Goal: Navigation & Orientation: Find specific page/section

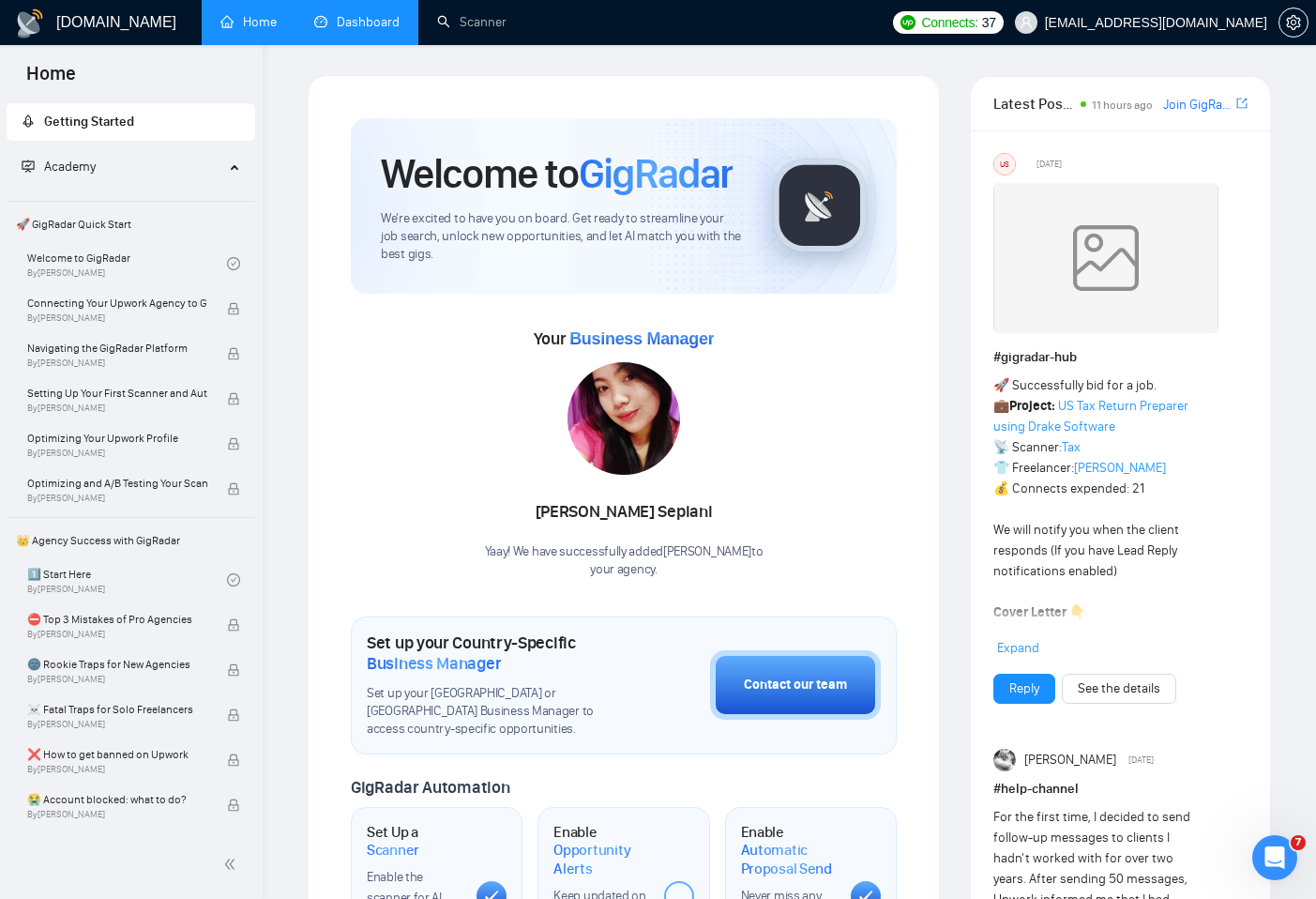
click at [362, 24] on link "Dashboard" at bounding box center [356, 22] width 86 height 16
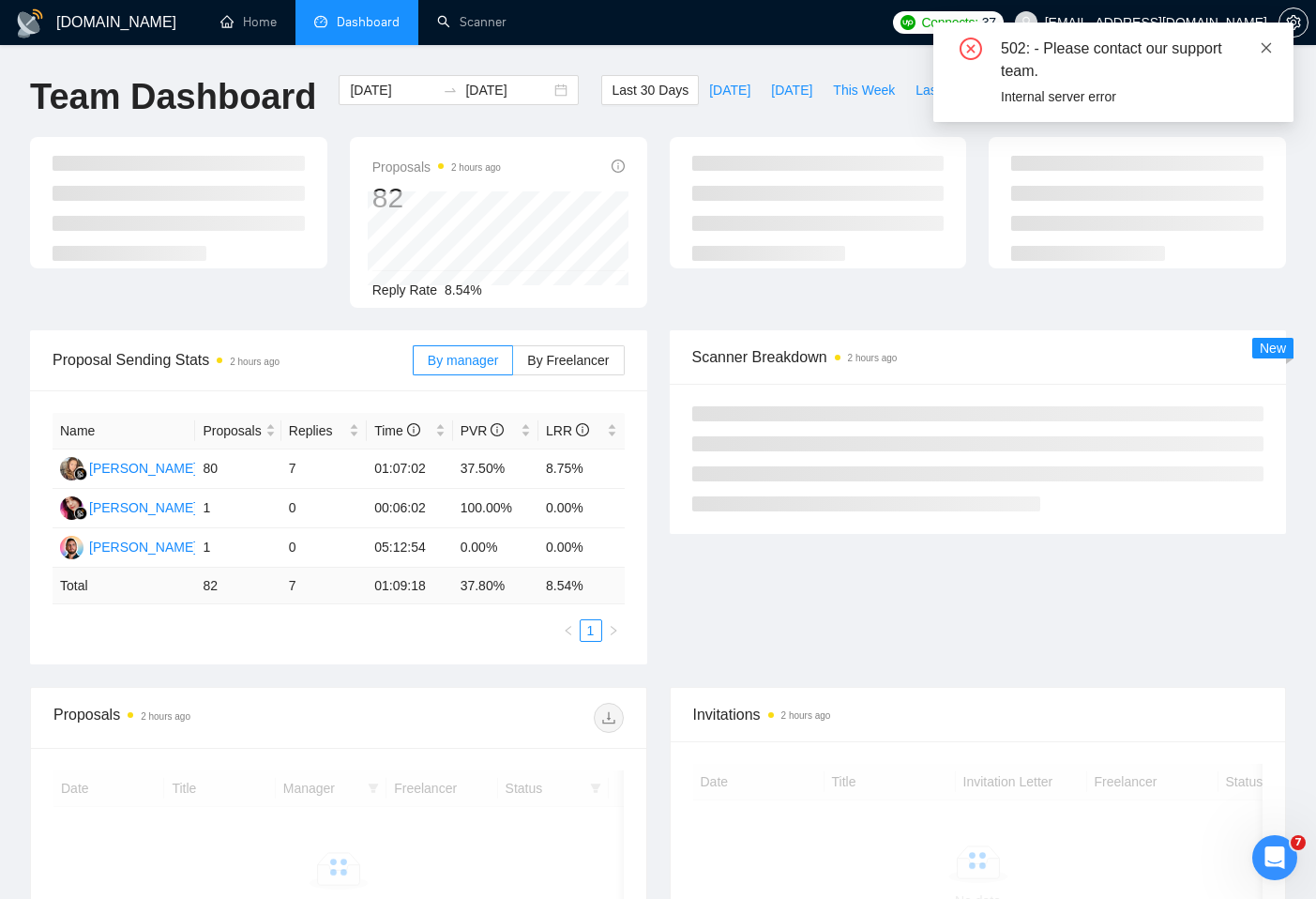
click at [1266, 45] on icon "close" at bounding box center [1266, 48] width 13 height 13
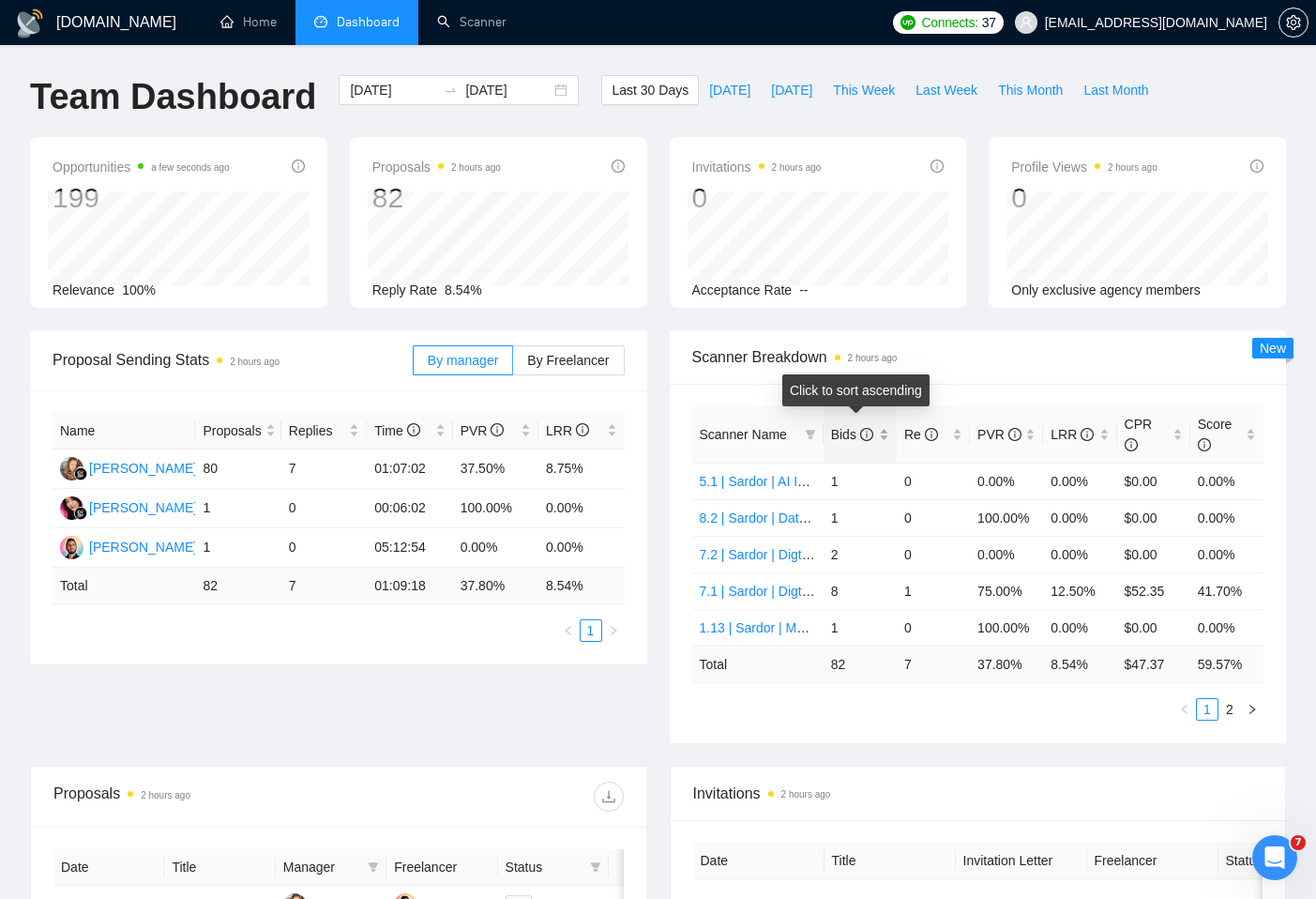
click at [885, 437] on div "Bids" at bounding box center [860, 434] width 58 height 21
click at [885, 428] on div "Bids" at bounding box center [860, 434] width 58 height 21
click at [960, 431] on div "Re" at bounding box center [933, 434] width 58 height 21
click at [832, 424] on div "Bids" at bounding box center [860, 434] width 58 height 21
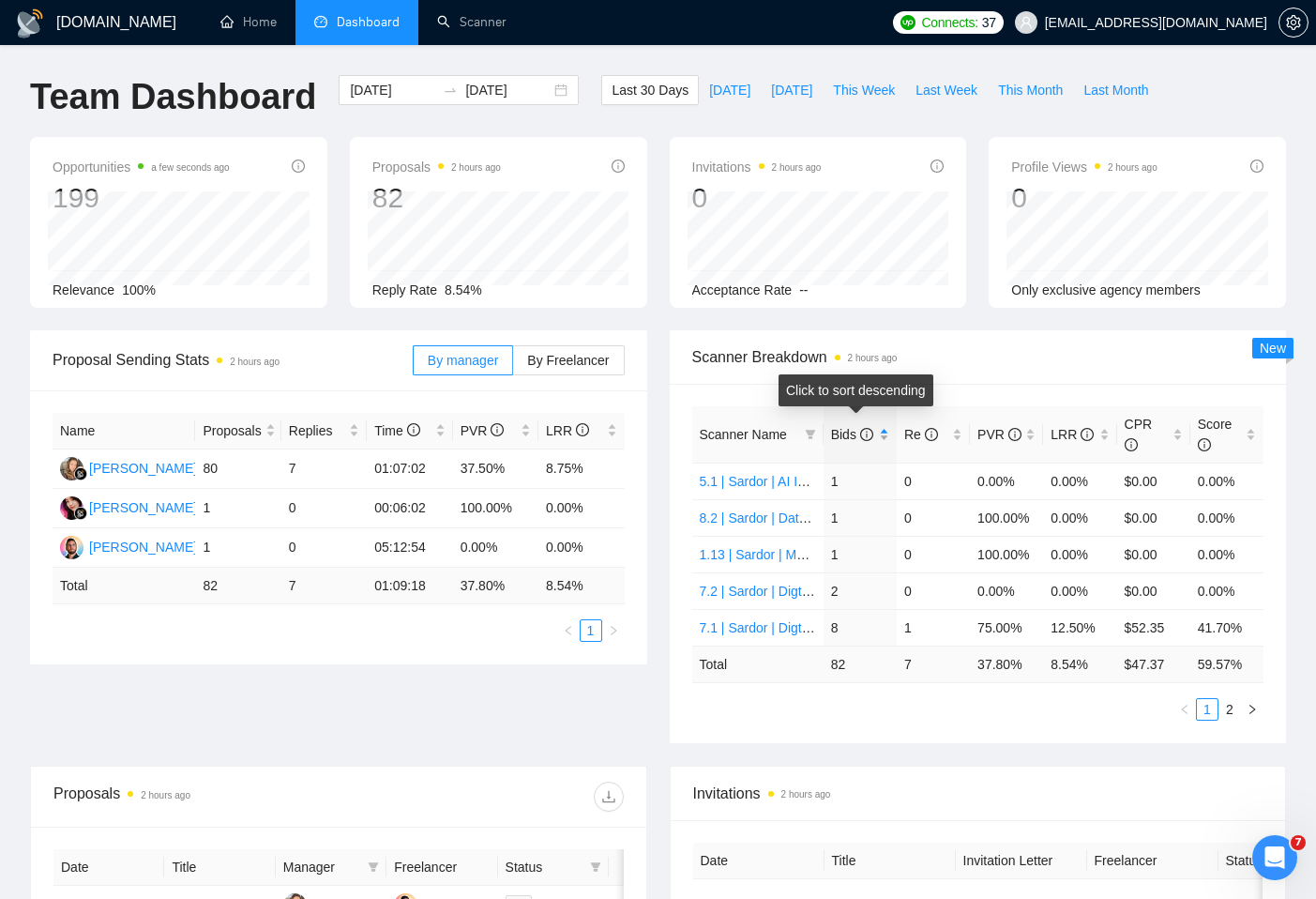
click at [836, 424] on div "Bids" at bounding box center [860, 434] width 58 height 21
click at [945, 424] on div "Re" at bounding box center [933, 434] width 58 height 21
click at [1027, 380] on div "Scanner Breakdown 2 hours ago" at bounding box center [979, 356] width 572 height 54
